Goal: Find contact information: Find contact information

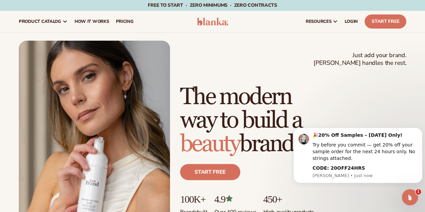
click at [276, 61] on div "Just add your brand. Blanka handles the rest. beauty,[MEDICAL_DATA],wellness,ma…" at bounding box center [213, 136] width 388 height 191
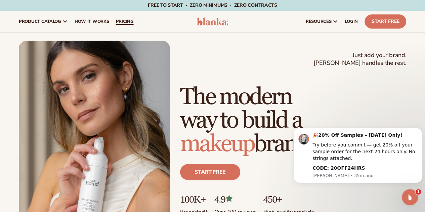
click at [133, 12] on link "pricing" at bounding box center [124, 22] width 25 height 22
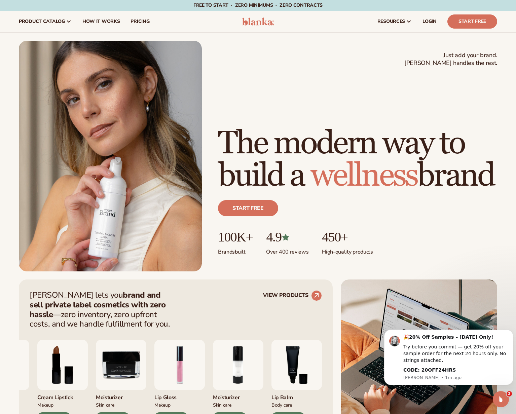
click at [397, 89] on div "Just add your brand. Blanka handles the rest. beauty,[MEDICAL_DATA],wellness,ma…" at bounding box center [258, 156] width 478 height 231
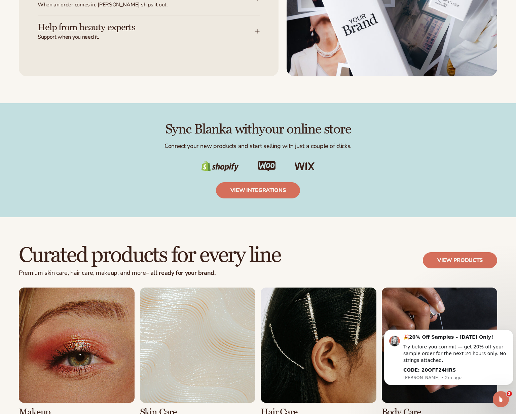
scroll to position [1043, 0]
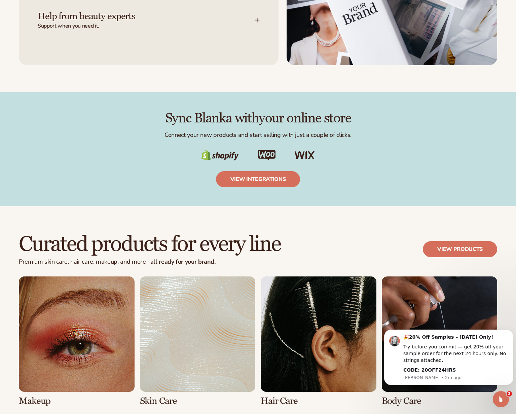
click at [209, 227] on div "Curated products for every line Premium skin care, hair care, makeup, and more …" at bounding box center [258, 390] width 516 height 368
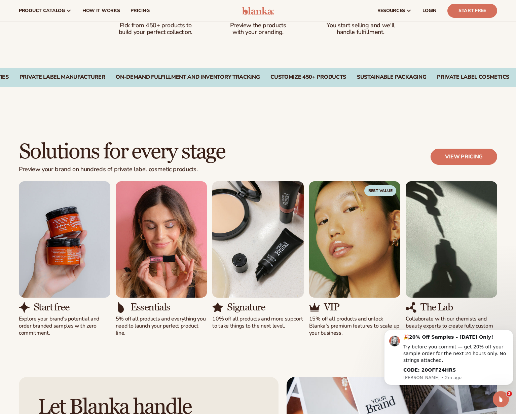
scroll to position [404, 0]
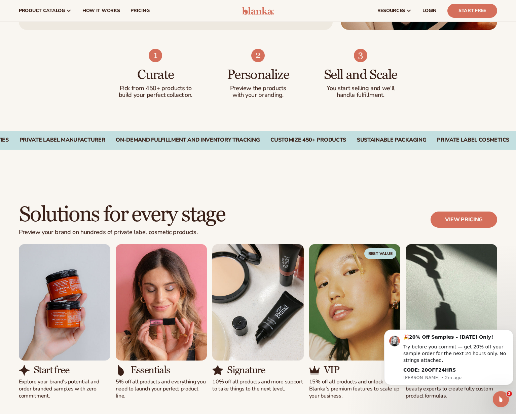
click at [314, 13] on div "resources connect your store" at bounding box center [391, 11] width 222 height 22
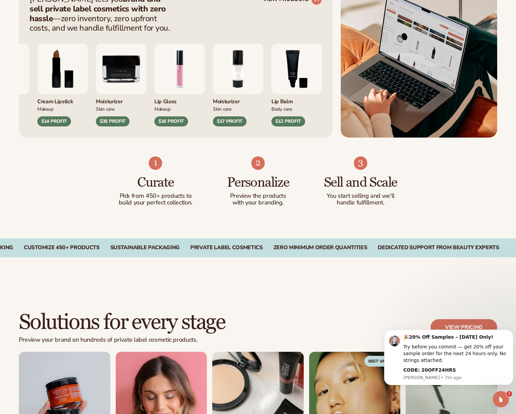
scroll to position [303, 0]
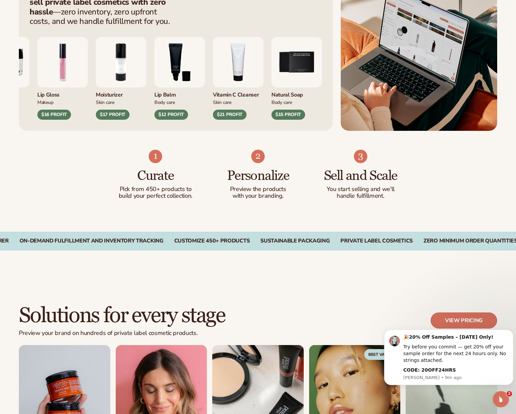
drag, startPoint x: 111, startPoint y: 163, endPoint x: 115, endPoint y: 160, distance: 4.4
click at [111, 163] on div "Curate Pick from 450+ products to build your perfect collection. Personalize Pr…" at bounding box center [258, 181] width 516 height 101
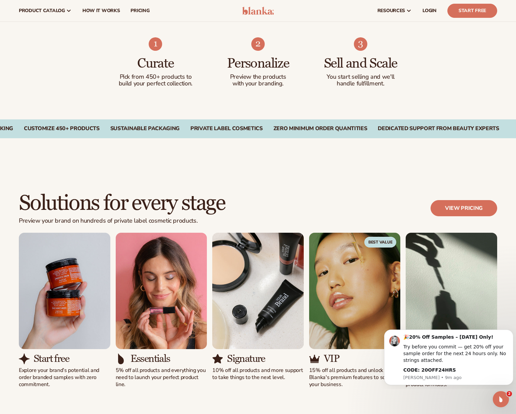
scroll to position [404, 0]
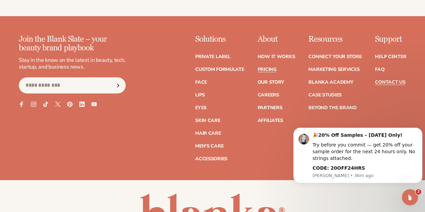
click at [391, 80] on link "Contact Us" at bounding box center [390, 82] width 30 height 5
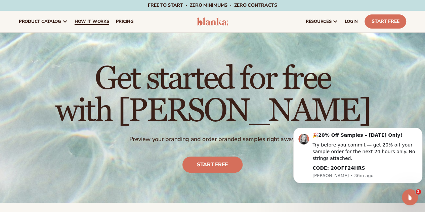
click at [90, 18] on link "How It Works" at bounding box center [91, 22] width 41 height 22
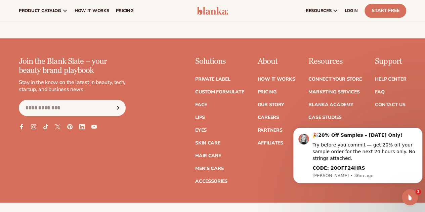
scroll to position [1476, 0]
click at [383, 103] on link "Contact Us" at bounding box center [390, 105] width 30 height 5
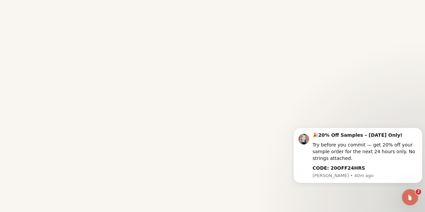
scroll to position [249, 0]
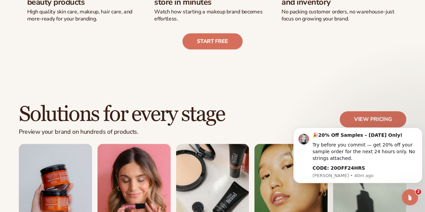
click at [86, 161] on img "1 / 5" at bounding box center [55, 190] width 73 height 93
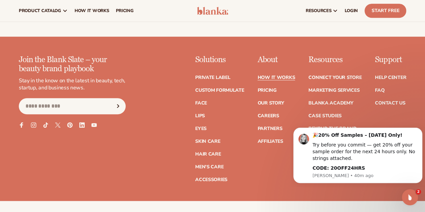
scroll to position [1478, 0]
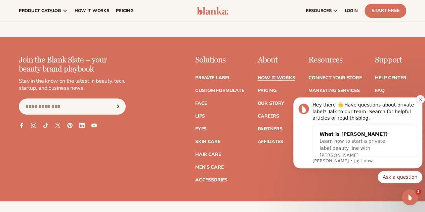
click at [420, 98] on icon "Dismiss notification" at bounding box center [421, 100] width 4 height 4
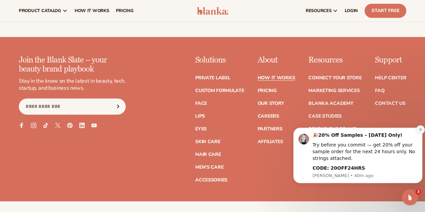
click at [422, 129] on icon "Dismiss notification" at bounding box center [420, 129] width 2 height 2
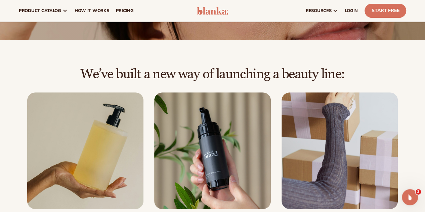
scroll to position [0, 0]
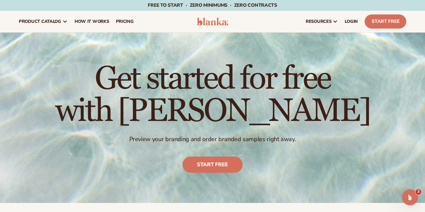
click at [207, 21] on img at bounding box center [213, 21] width 32 height 8
